Goal: Navigation & Orientation: Find specific page/section

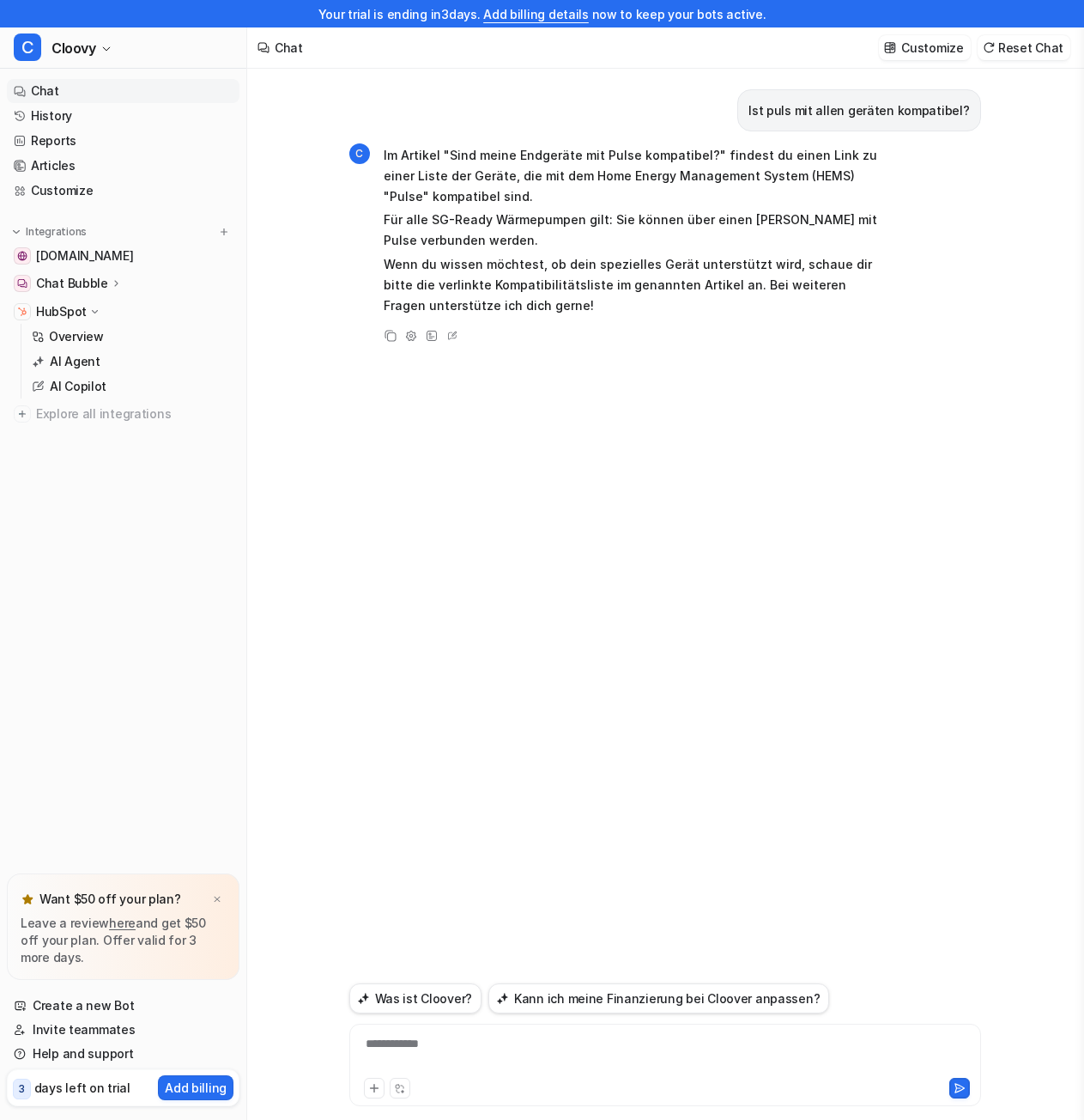
scroll to position [28, 0]
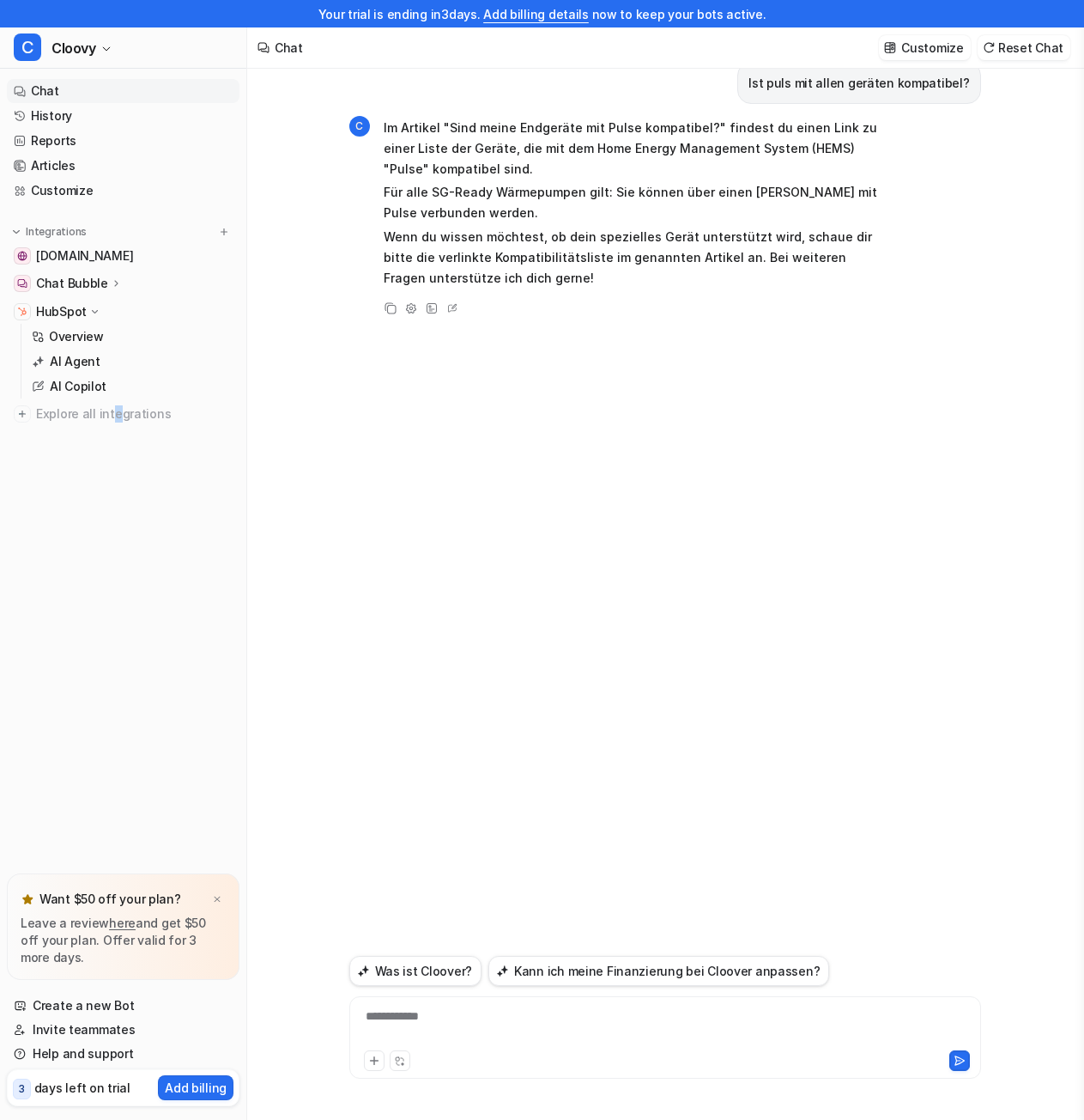
click at [114, 786] on nav "Chat History Reports Articles Customize Integrations [DOMAIN_NAME] Chat Bubble …" at bounding box center [123, 473] width 246 height 801
click at [210, 898] on div at bounding box center [216, 899] width 17 height 17
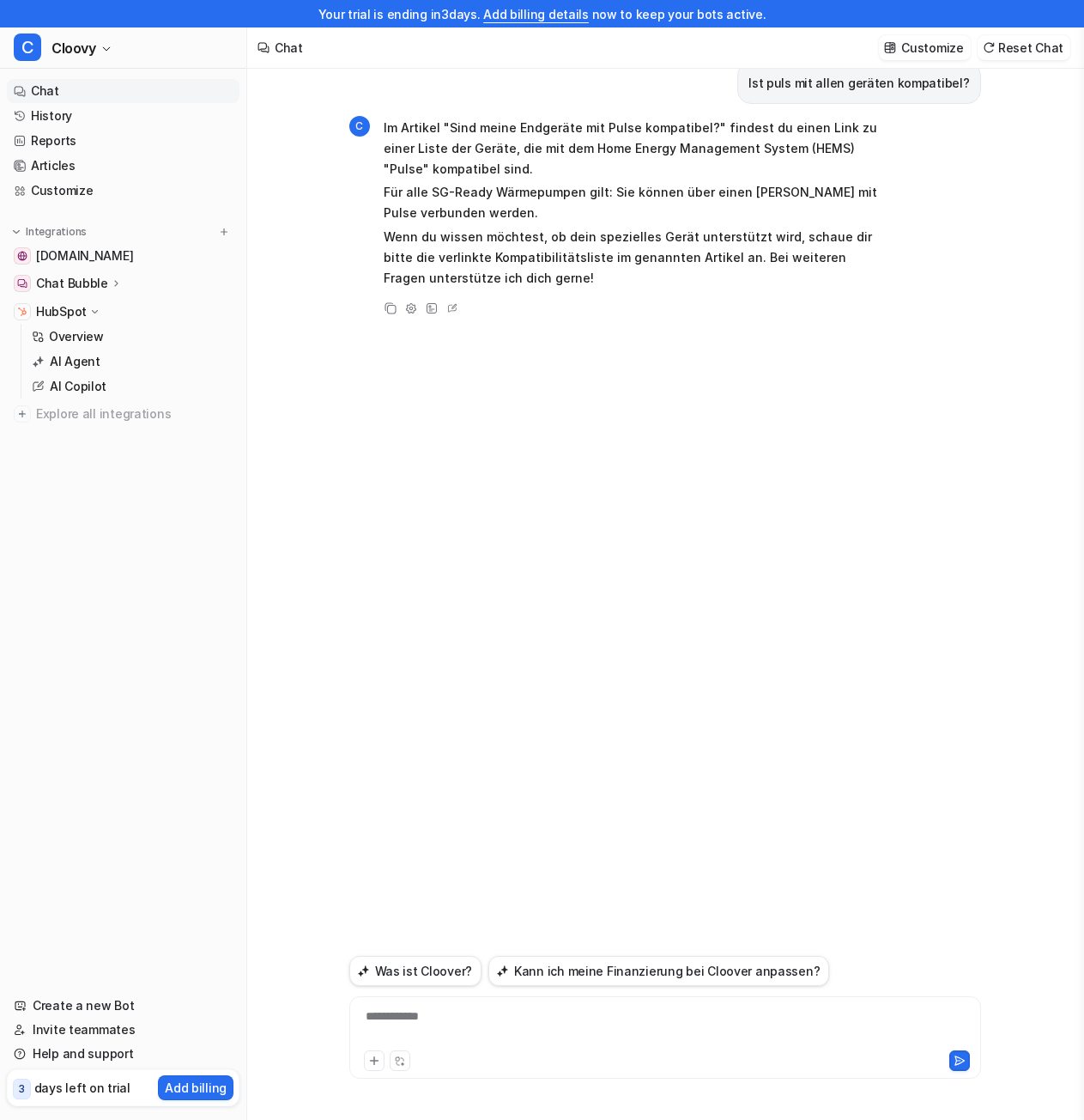
click at [79, 562] on nav "Chat History Reports Articles Customize Integrations [DOMAIN_NAME] Chat Bubble …" at bounding box center [123, 526] width 246 height 908
click at [46, 285] on p "Chat Bubble" at bounding box center [71, 283] width 72 height 17
click at [84, 355] on p "Code snippet" at bounding box center [89, 357] width 79 height 17
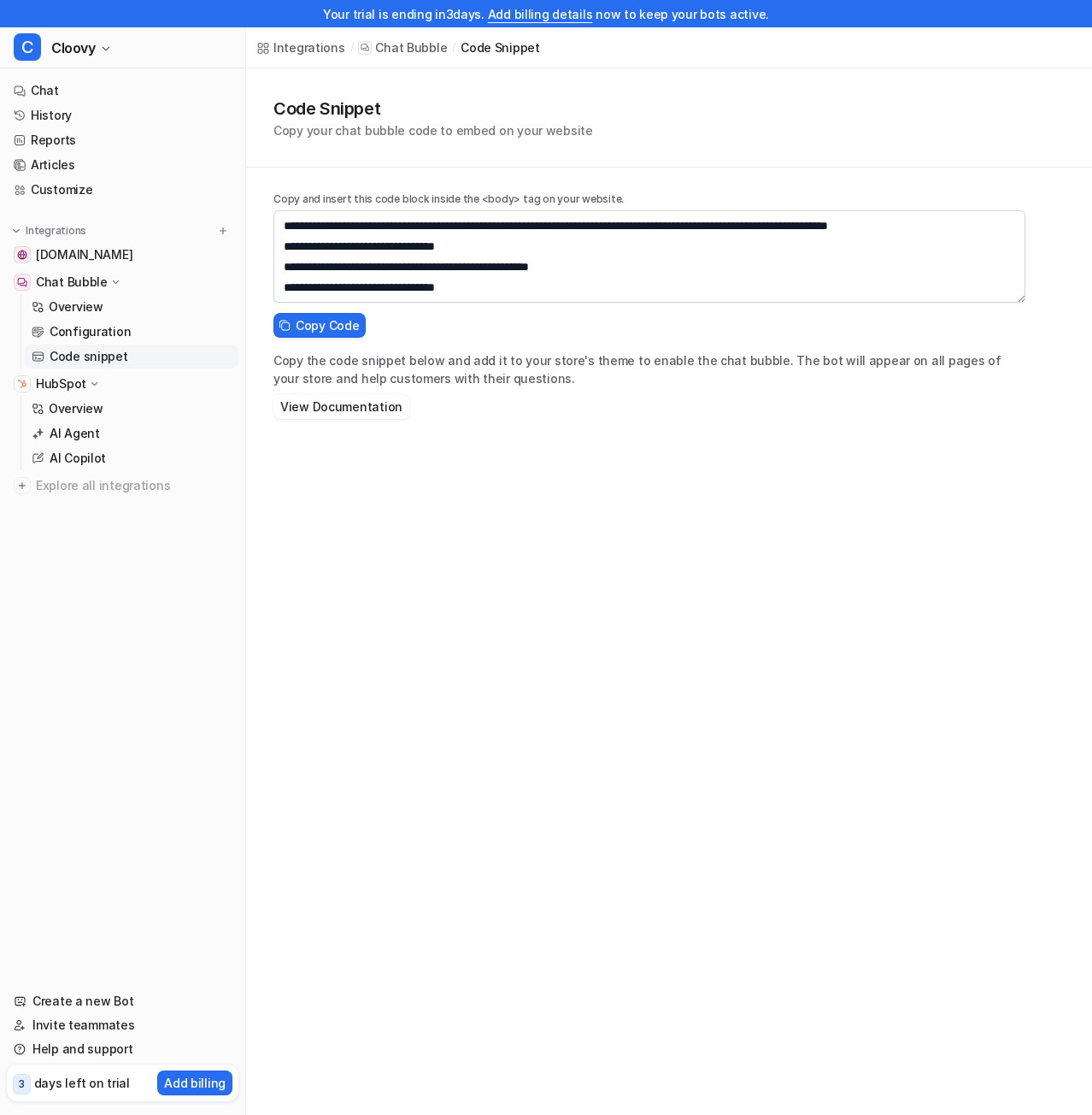
click at [92, 613] on nav "Chat History Reports Articles Customize Integrations [DOMAIN_NAME] Chat Bubble …" at bounding box center [123, 524] width 245 height 903
click at [749, 592] on div "**********" at bounding box center [546, 558] width 1092 height 1115
click at [77, 338] on p "Configuration" at bounding box center [90, 331] width 81 height 17
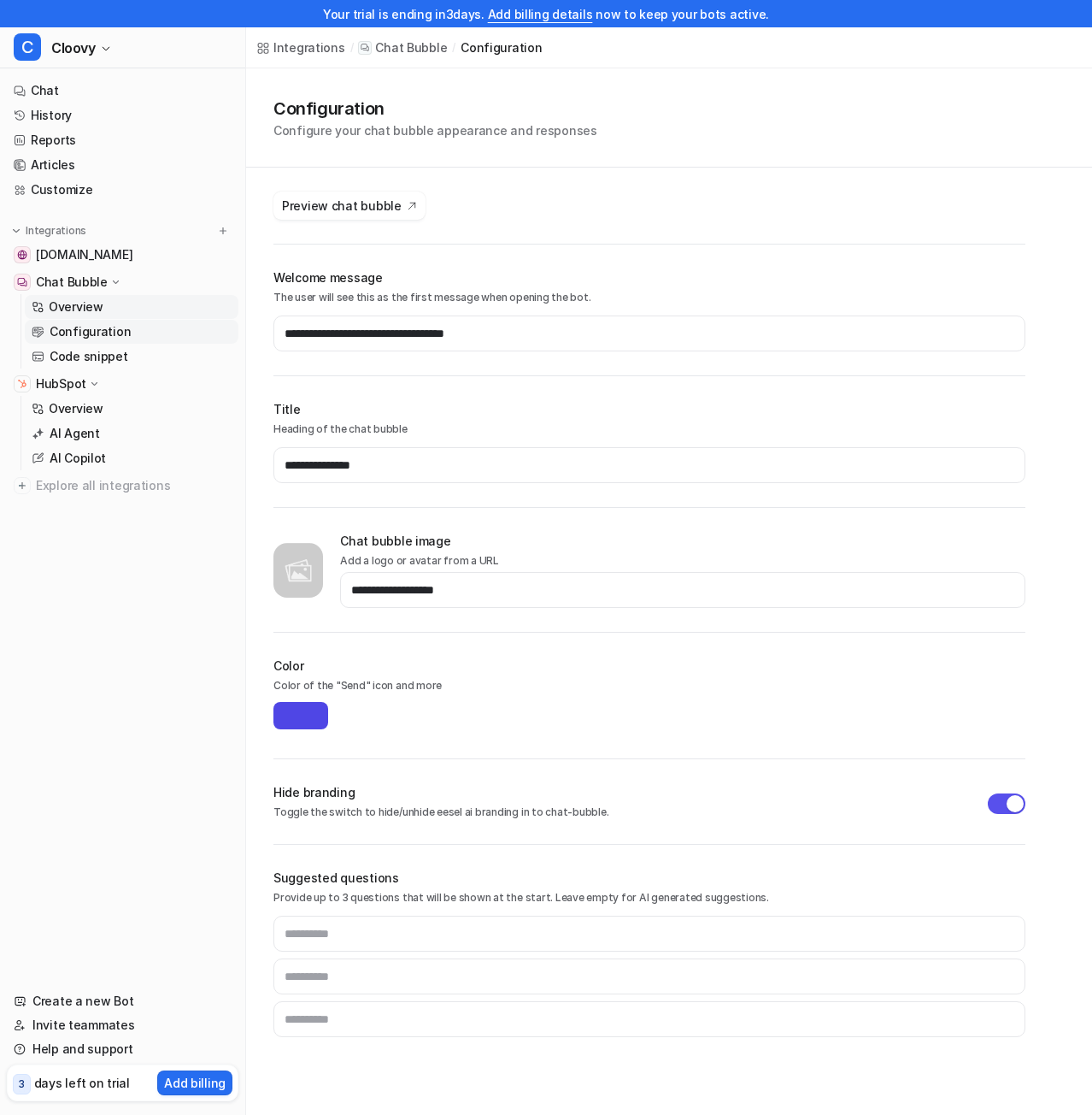
click at [112, 310] on link "Overview" at bounding box center [131, 306] width 213 height 24
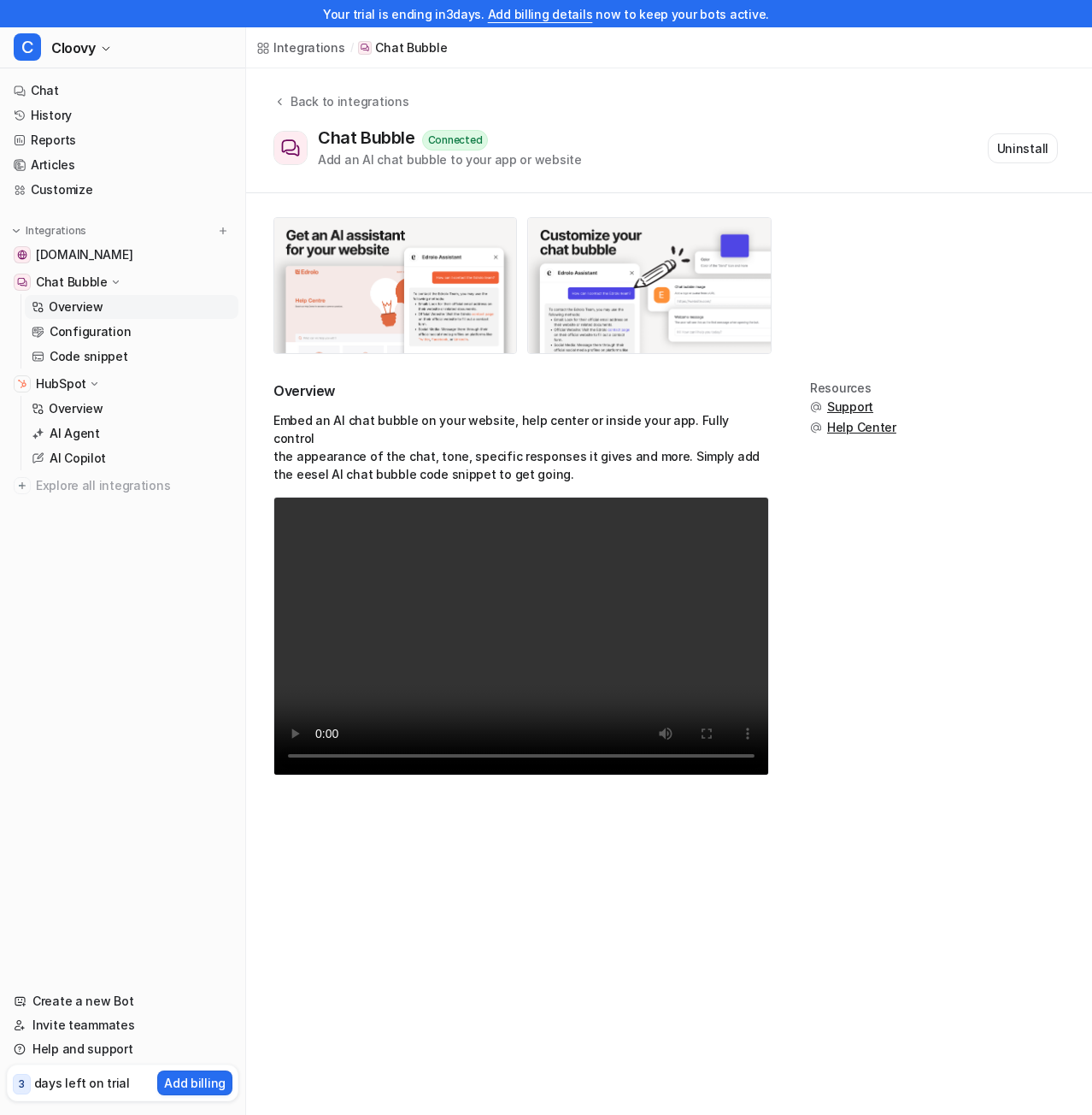
click at [188, 666] on nav "Chat History Reports Articles Customize Integrations [DOMAIN_NAME] Chat Bubble …" at bounding box center [123, 524] width 245 height 903
click at [73, 260] on span "[DOMAIN_NAME]" at bounding box center [84, 254] width 97 height 17
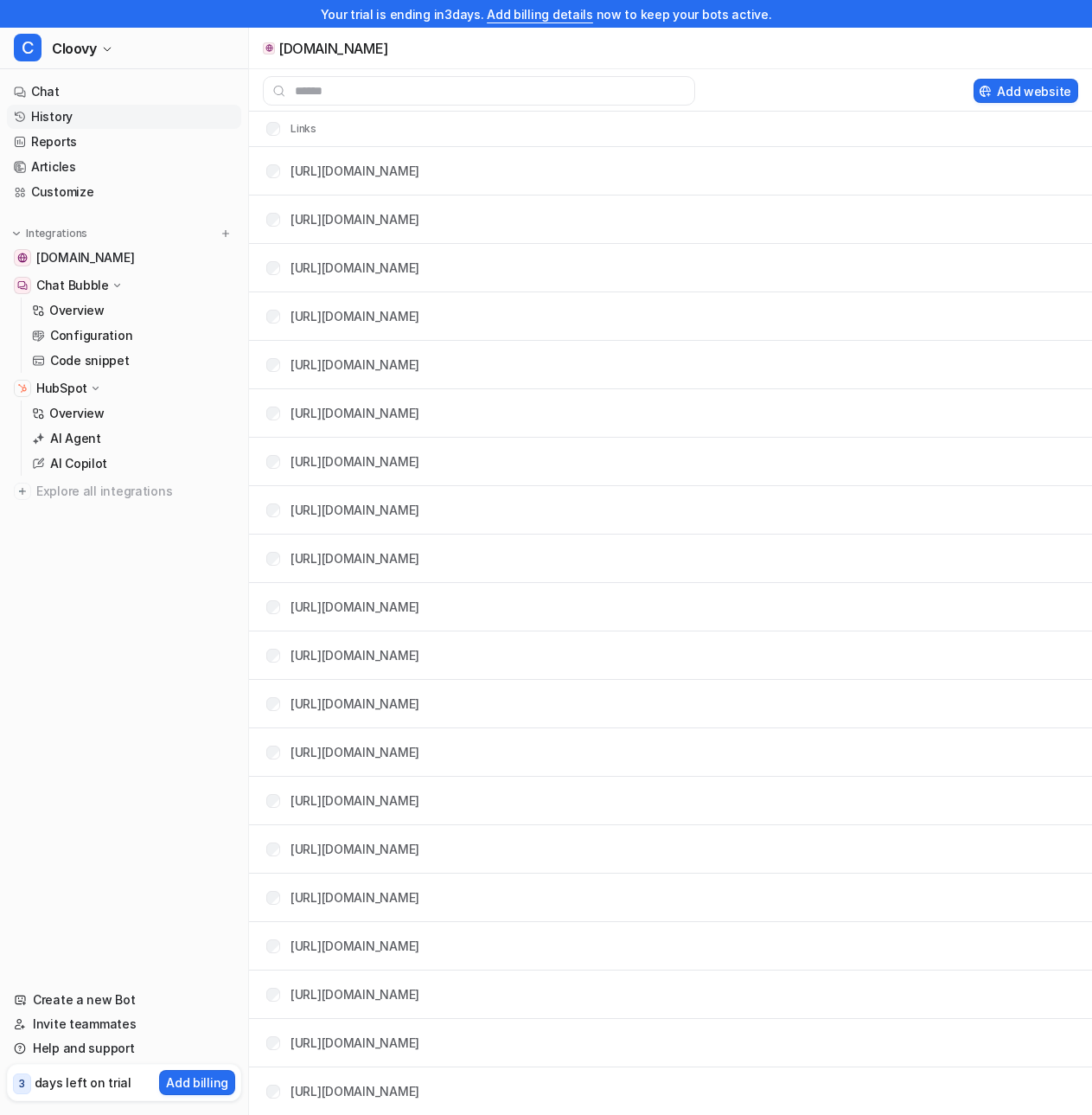
click at [60, 107] on link "History" at bounding box center [124, 117] width 234 height 24
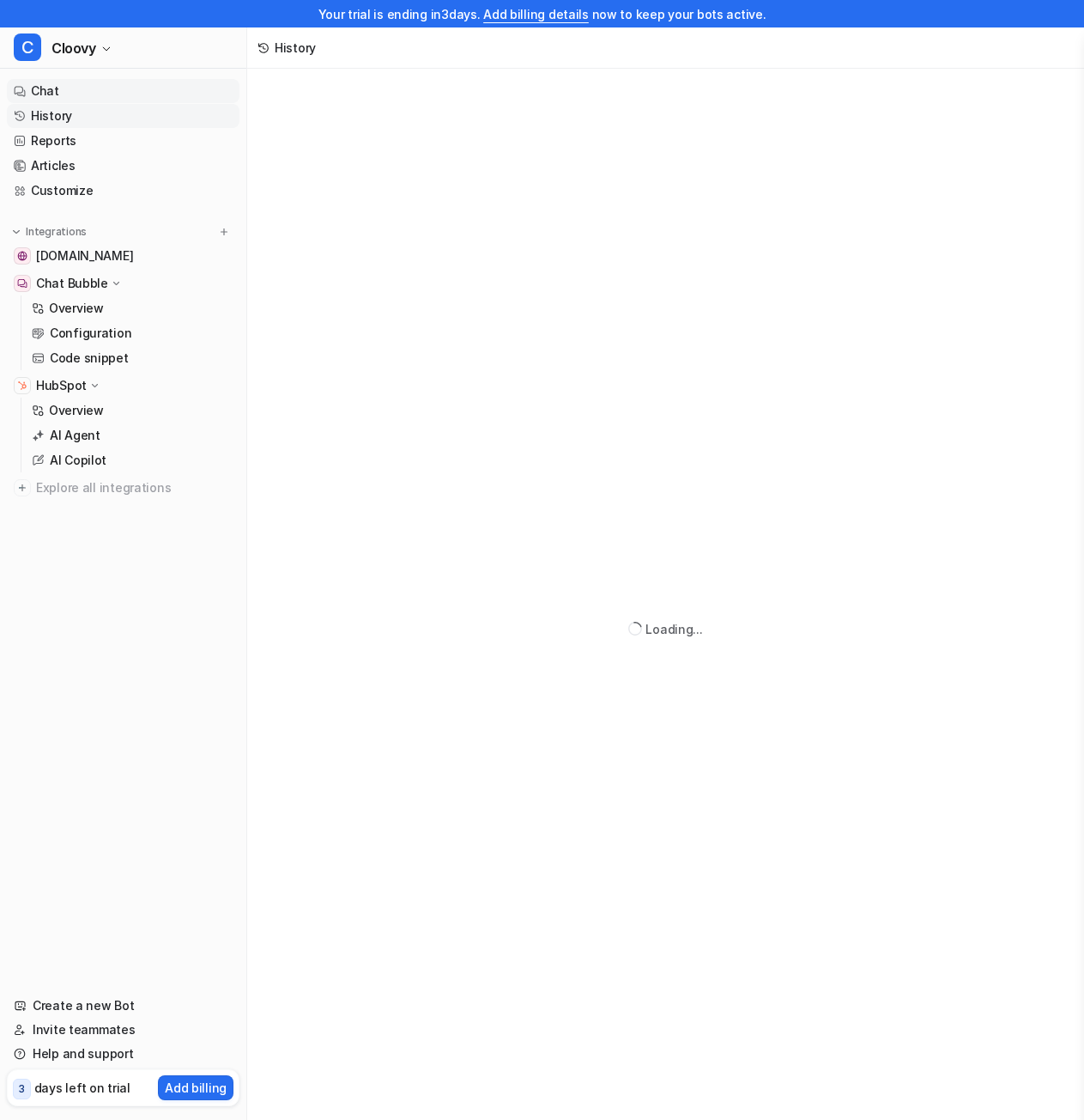
click at [61, 95] on link "Chat" at bounding box center [123, 91] width 232 height 24
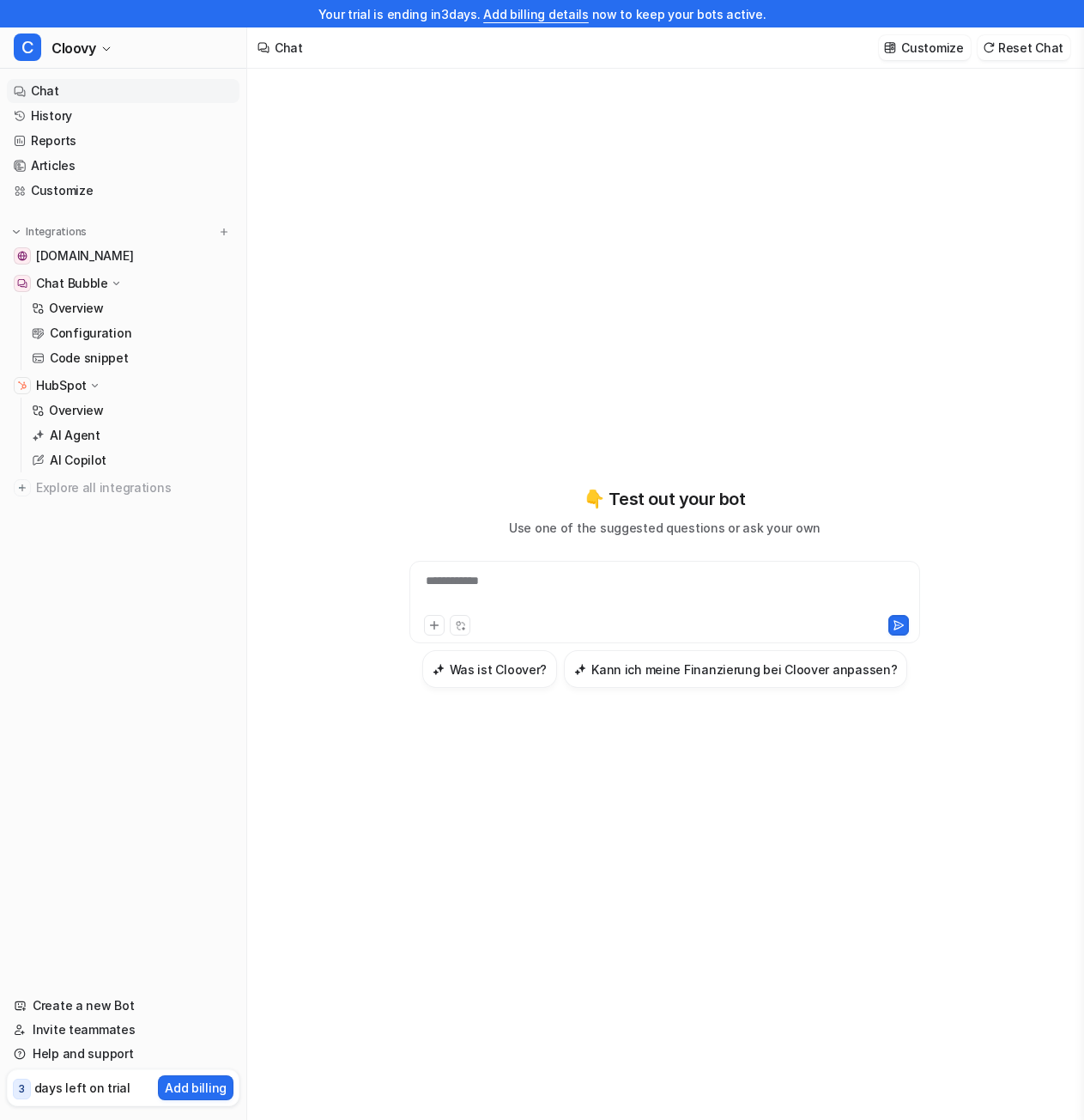
click at [441, 41] on div "Chat Customize Reset Chat" at bounding box center [665, 49] width 837 height 42
click at [118, 107] on link "History" at bounding box center [123, 116] width 232 height 24
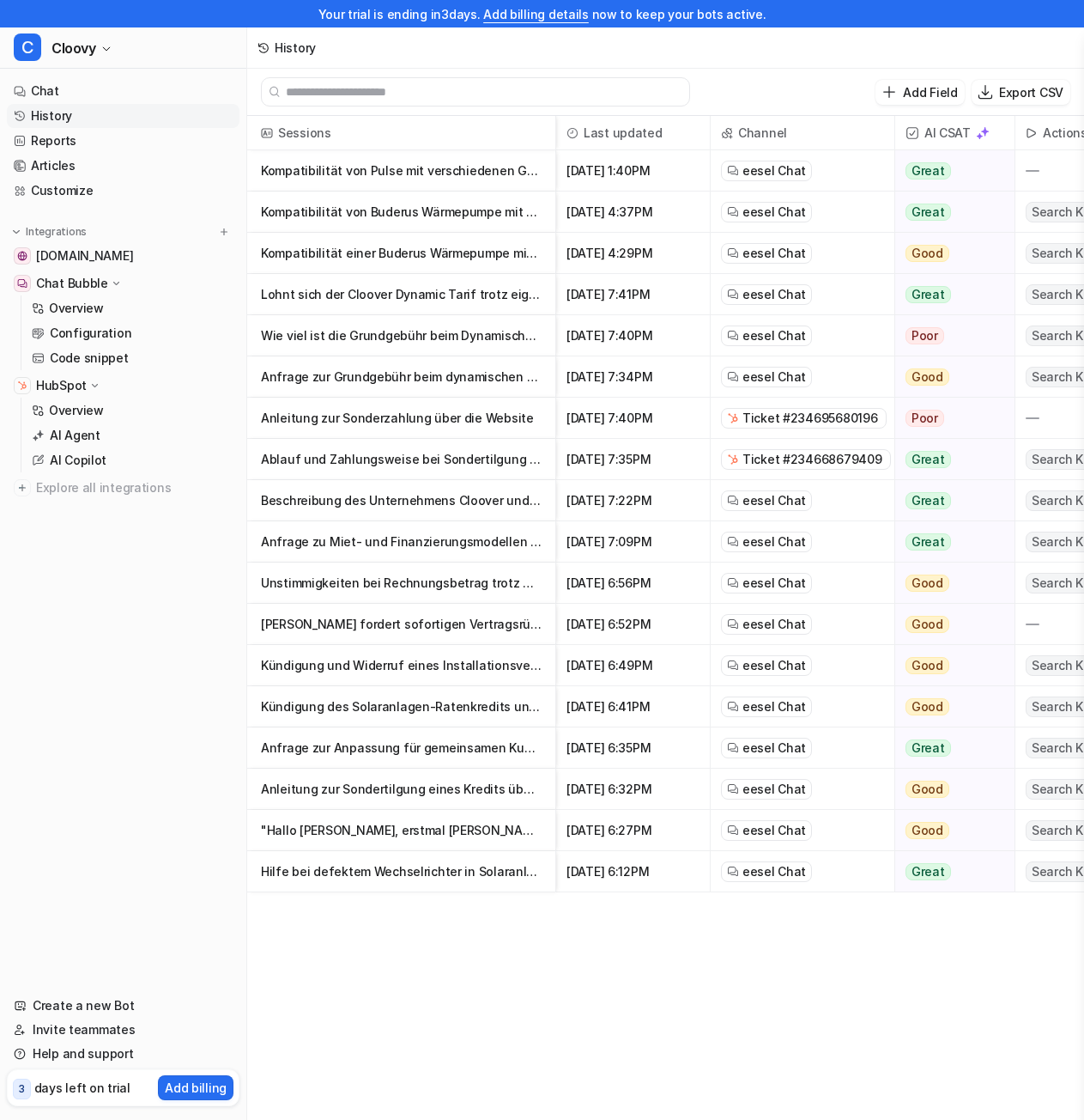
click at [170, 558] on nav "Chat History Reports Articles Customize Integrations [DOMAIN_NAME] Chat Bubble …" at bounding box center [123, 526] width 246 height 908
click at [47, 664] on nav "Chat History Reports Articles Customize Integrations [DOMAIN_NAME] Chat Bubble …" at bounding box center [123, 526] width 246 height 908
click at [171, 682] on nav "Chat History Reports Articles Customize Integrations [DOMAIN_NAME] Chat Bubble …" at bounding box center [123, 526] width 246 height 908
